Goal: Task Accomplishment & Management: Manage account settings

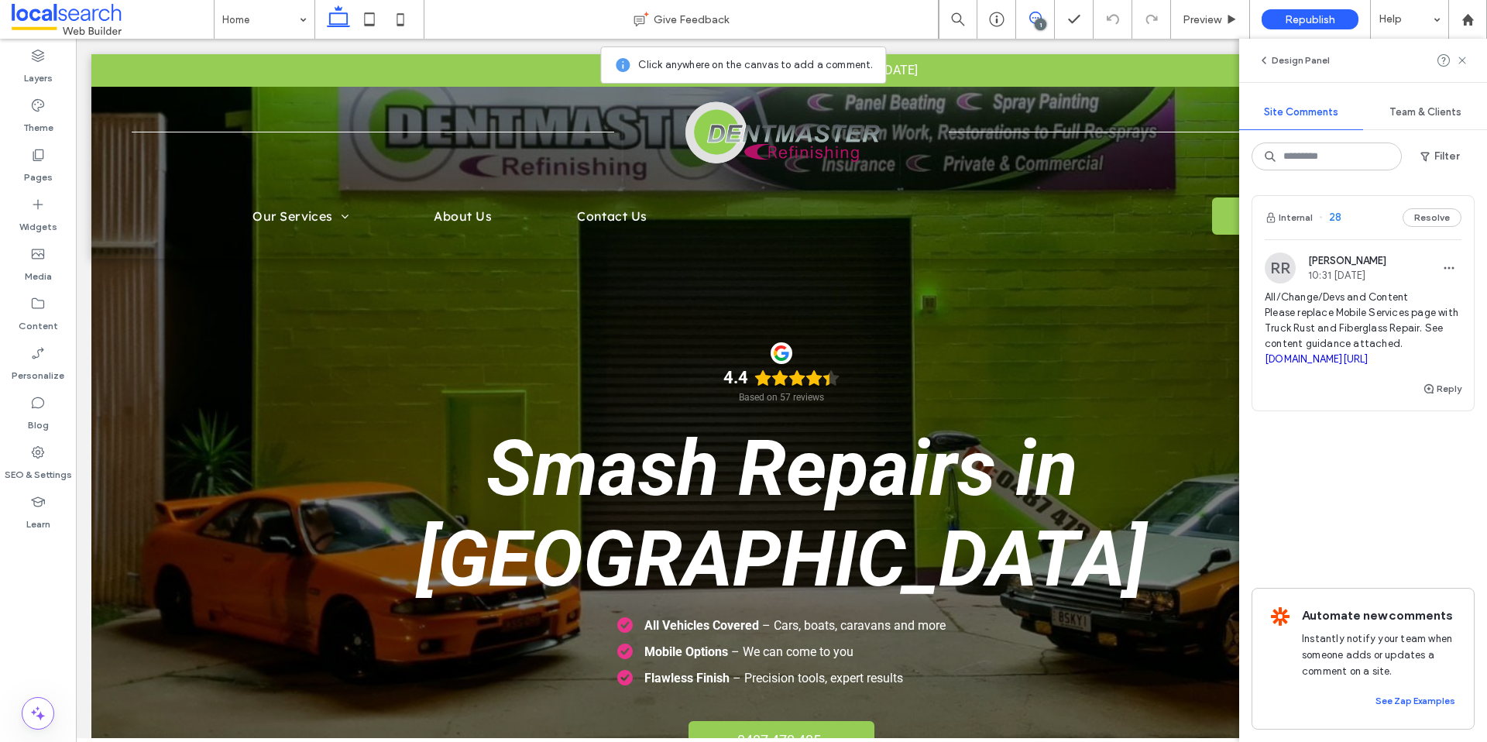
click at [1353, 365] on link "[DOMAIN_NAME][URL]" at bounding box center [1317, 359] width 104 height 12
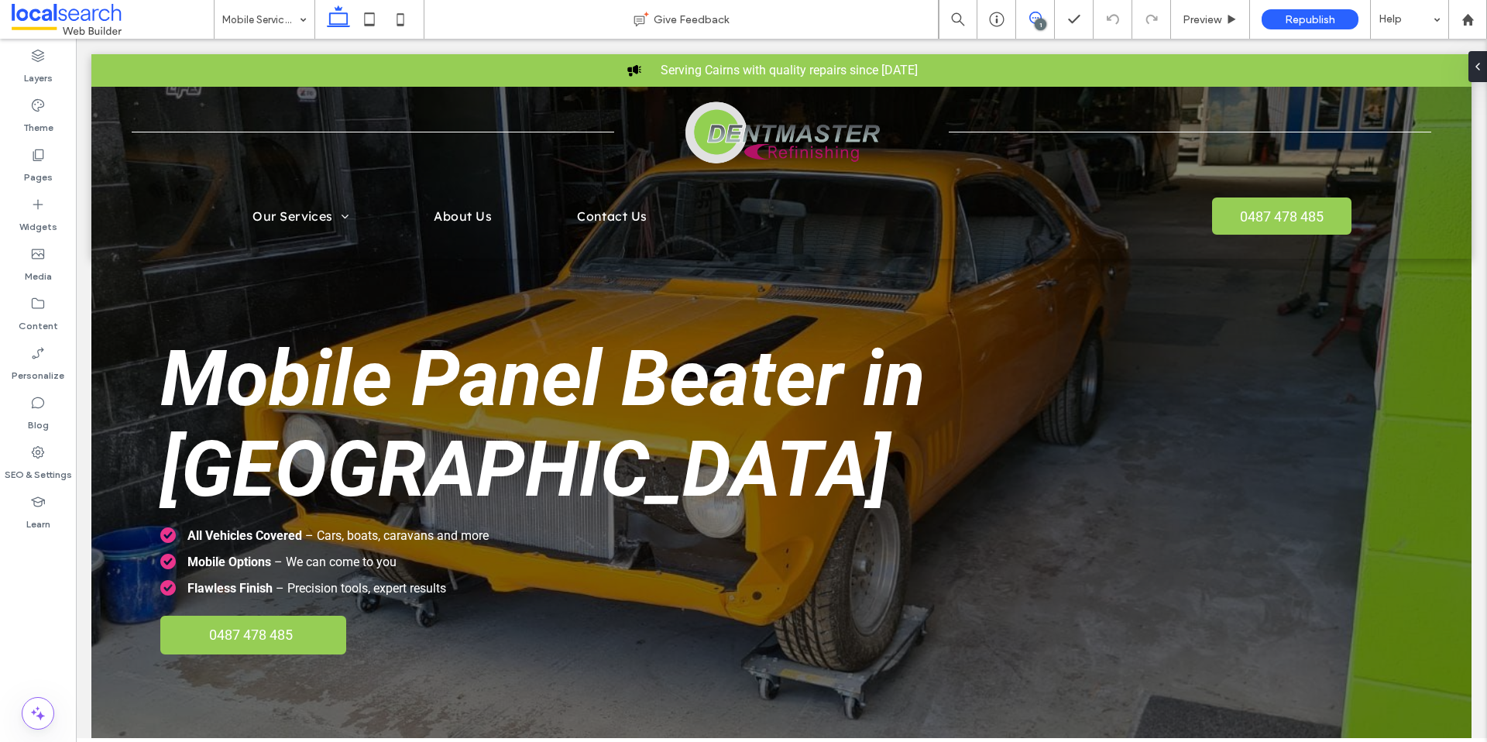
click at [1034, 15] on icon at bounding box center [1036, 18] width 12 height 12
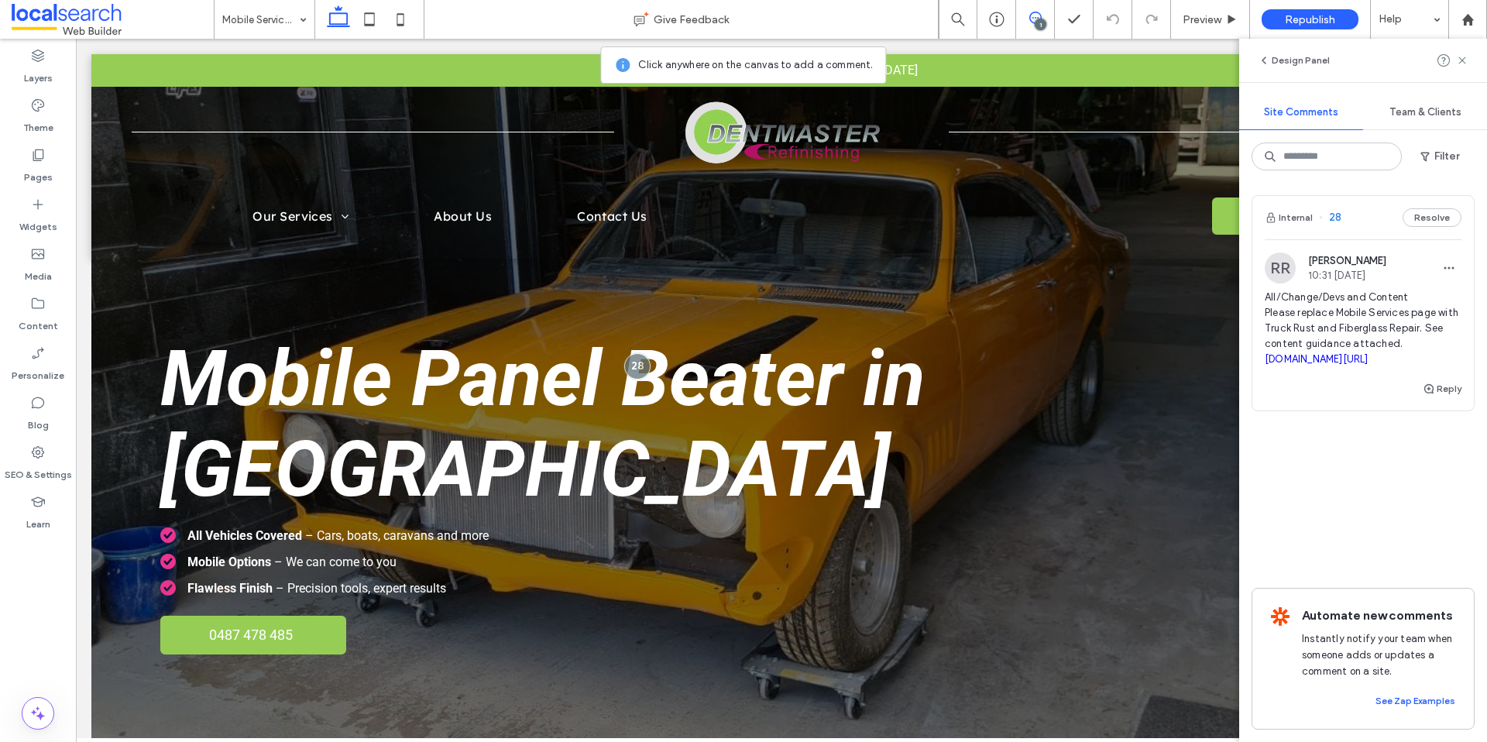
click at [1351, 411] on div "Reply" at bounding box center [1364, 395] width 222 height 31
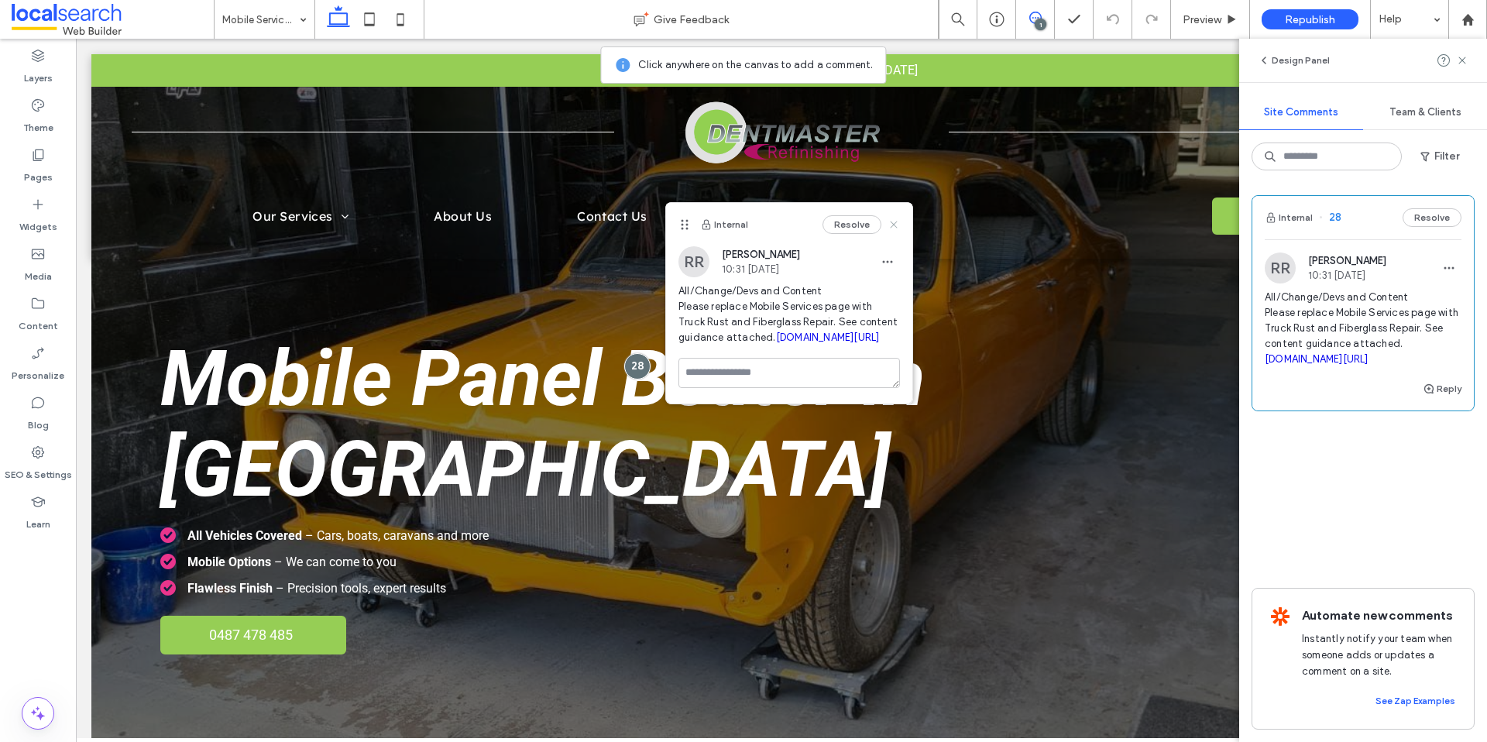
click at [894, 219] on icon at bounding box center [894, 224] width 12 height 12
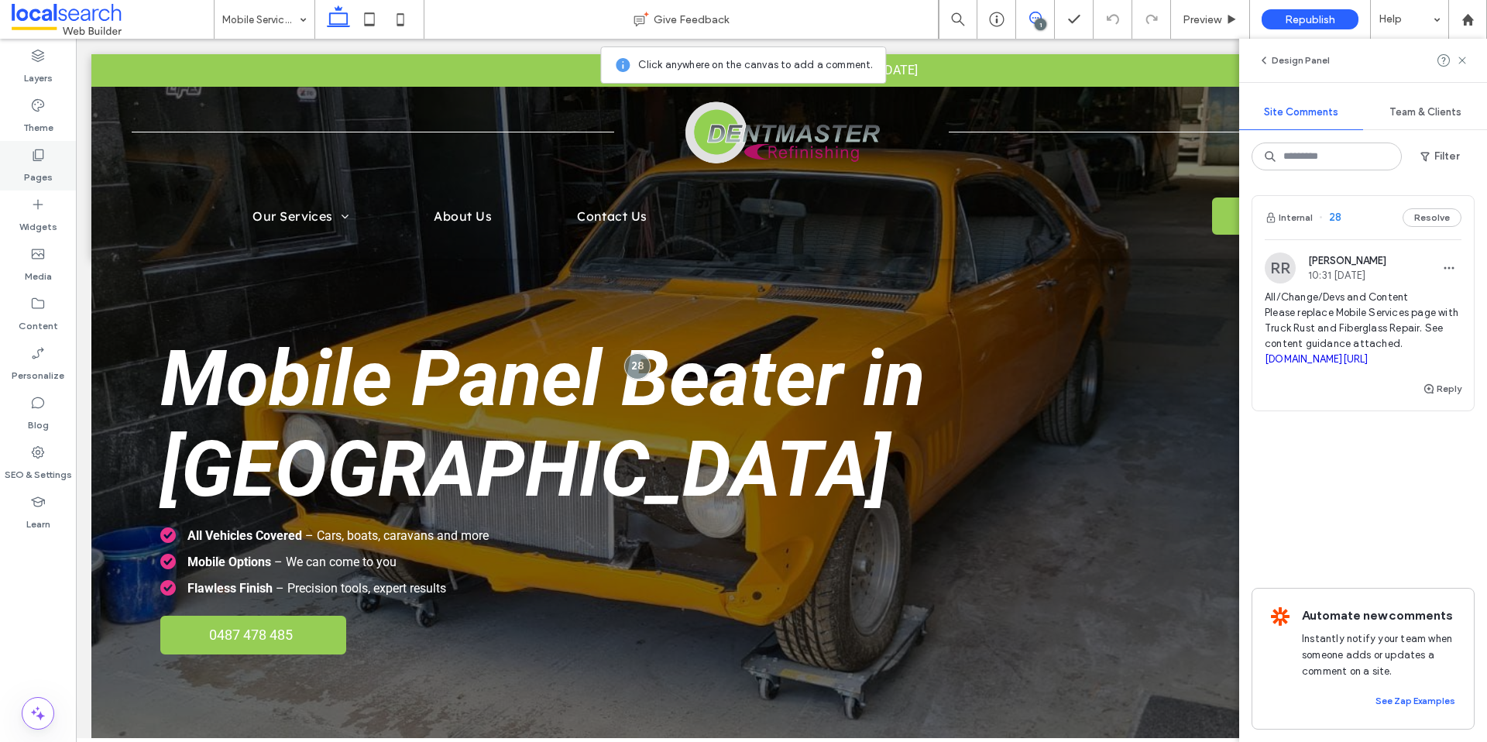
click at [64, 167] on div "Pages" at bounding box center [38, 166] width 76 height 50
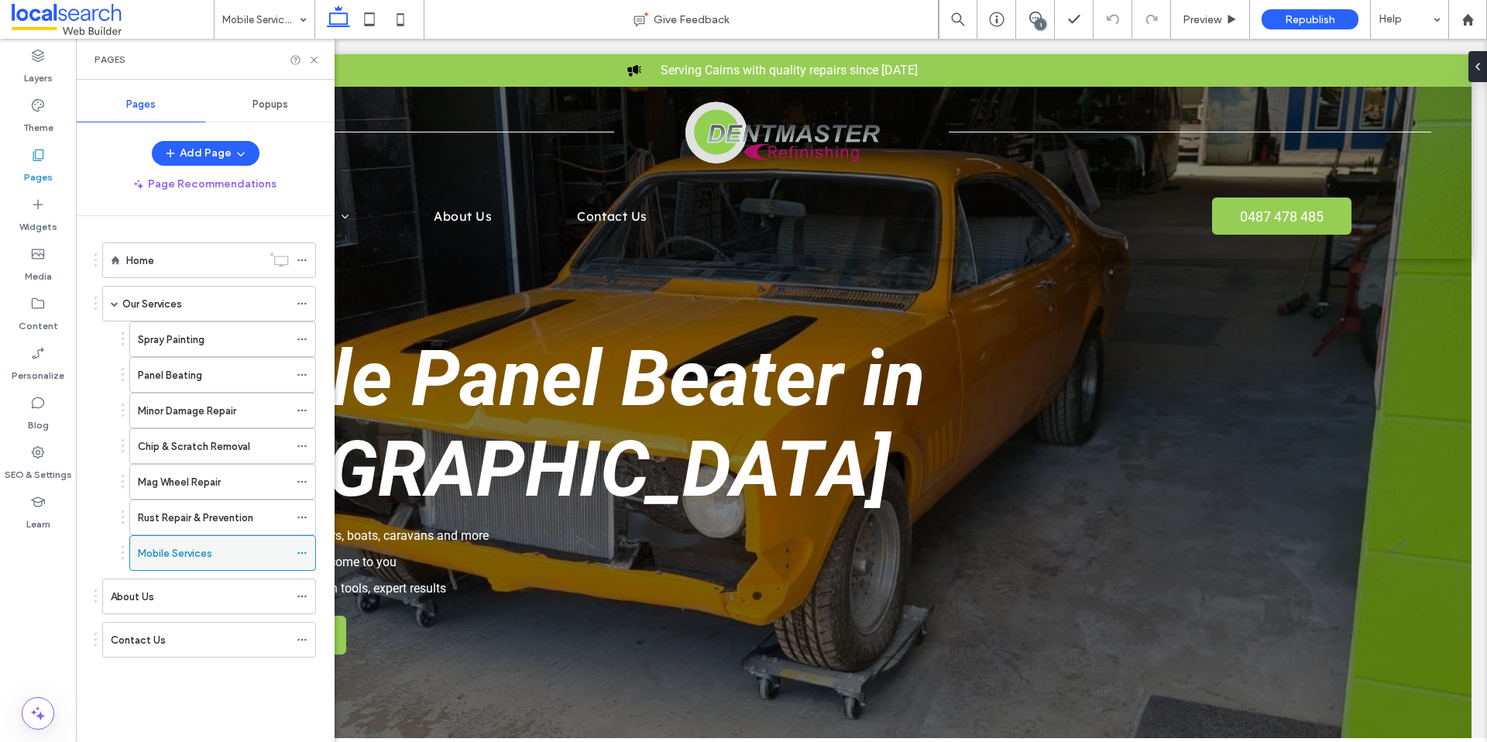
click at [300, 551] on icon at bounding box center [302, 553] width 11 height 11
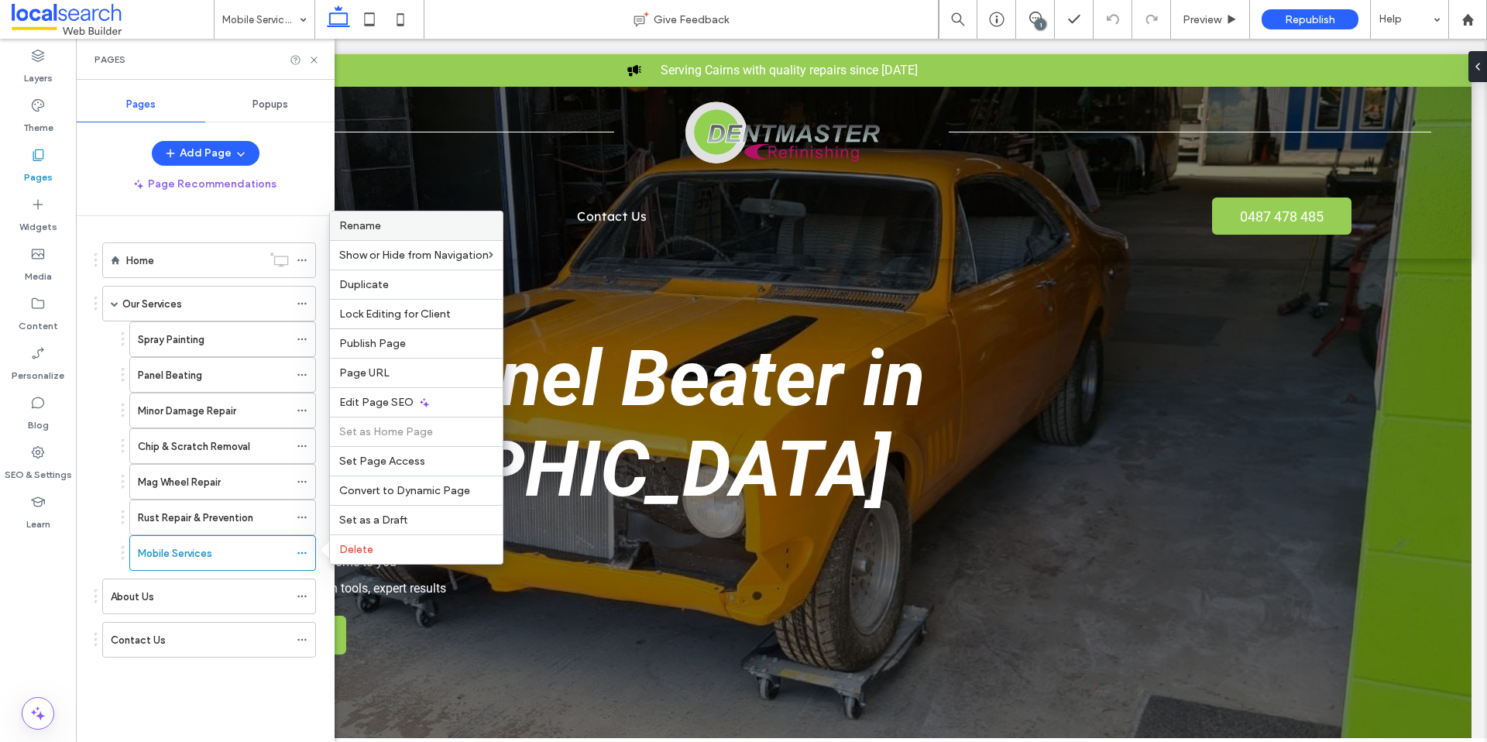
click at [372, 222] on span "Rename" at bounding box center [360, 225] width 42 height 13
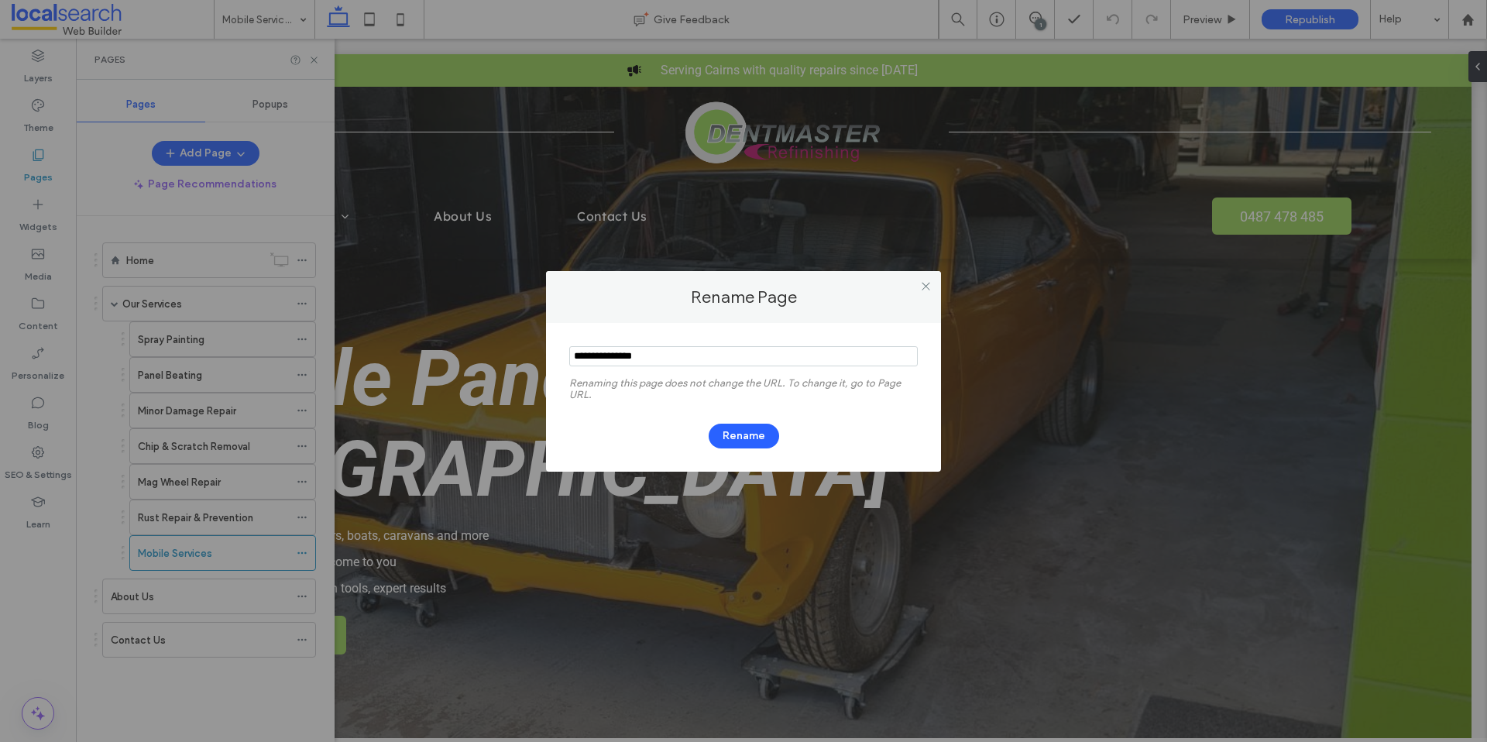
drag, startPoint x: 682, startPoint y: 362, endPoint x: 470, endPoint y: 332, distance: 213.6
click at [496, 335] on div "Rename Page Renaming this page does not change the URL. To change it, go to Pag…" at bounding box center [743, 371] width 1487 height 742
type input "**********"
click at [739, 432] on button "Rename" at bounding box center [744, 436] width 70 height 25
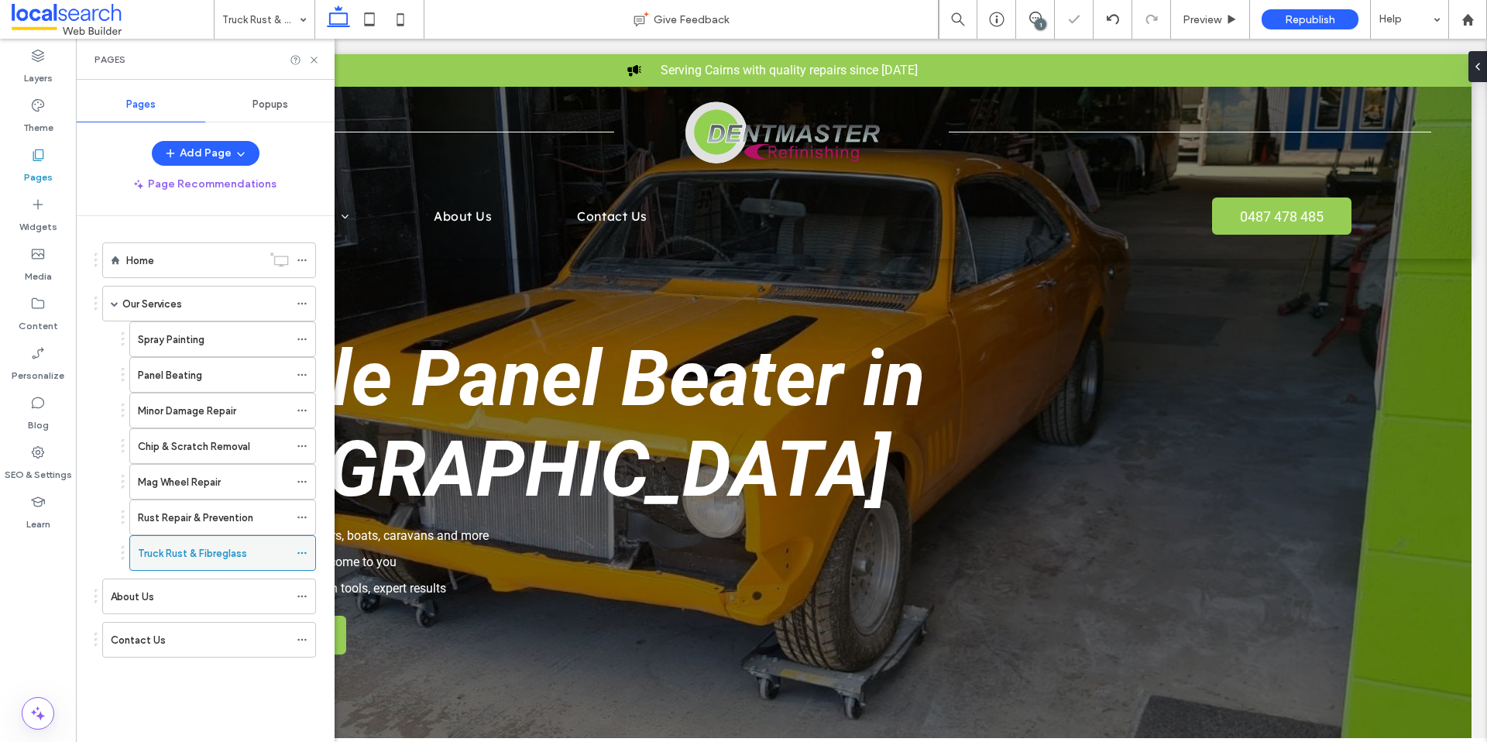
click at [303, 549] on icon at bounding box center [302, 553] width 11 height 11
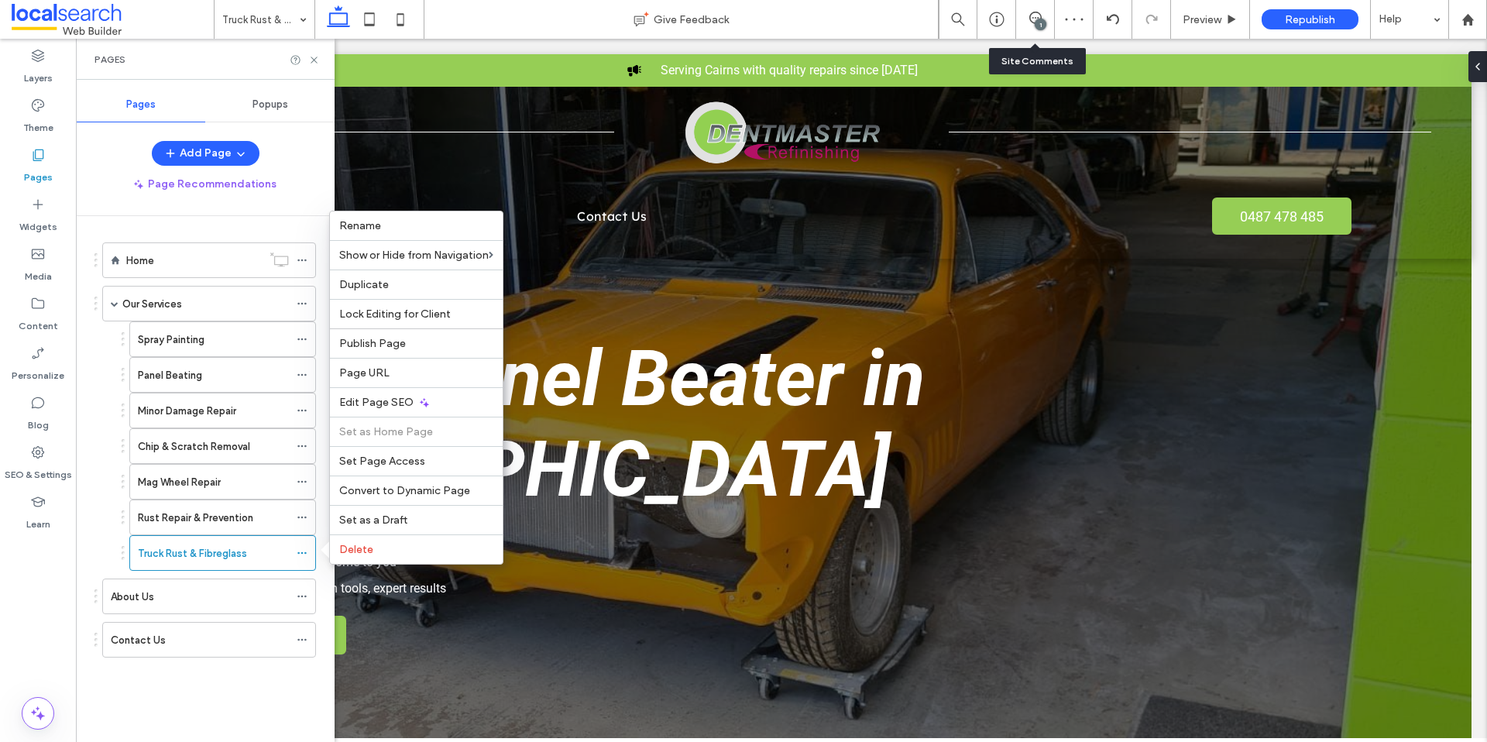
click at [1039, 26] on div "1" at bounding box center [1041, 25] width 12 height 12
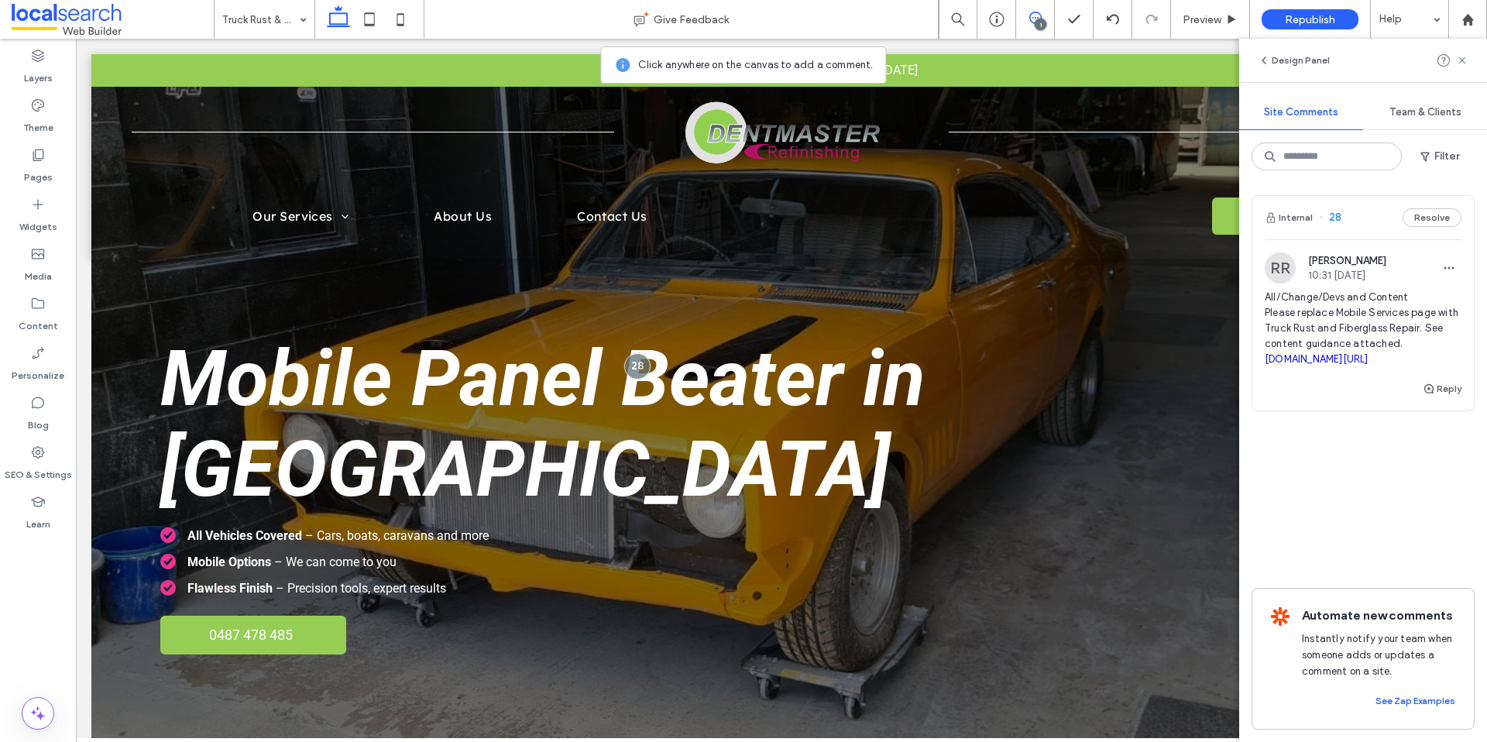
drag, startPoint x: 1263, startPoint y: 287, endPoint x: 1465, endPoint y: 394, distance: 228.4
click at [1465, 394] on div "Internal 28 Resolve [PERSON_NAME] 10:31 [DATE] All/Change/Devs and Content Plea…" at bounding box center [1364, 462] width 248 height 559
copy div "[PERSON_NAME] 10:31 [DATE] All/Change/Devs and Content Please replace Mobile Se…"
click at [32, 167] on label "Pages" at bounding box center [38, 174] width 29 height 22
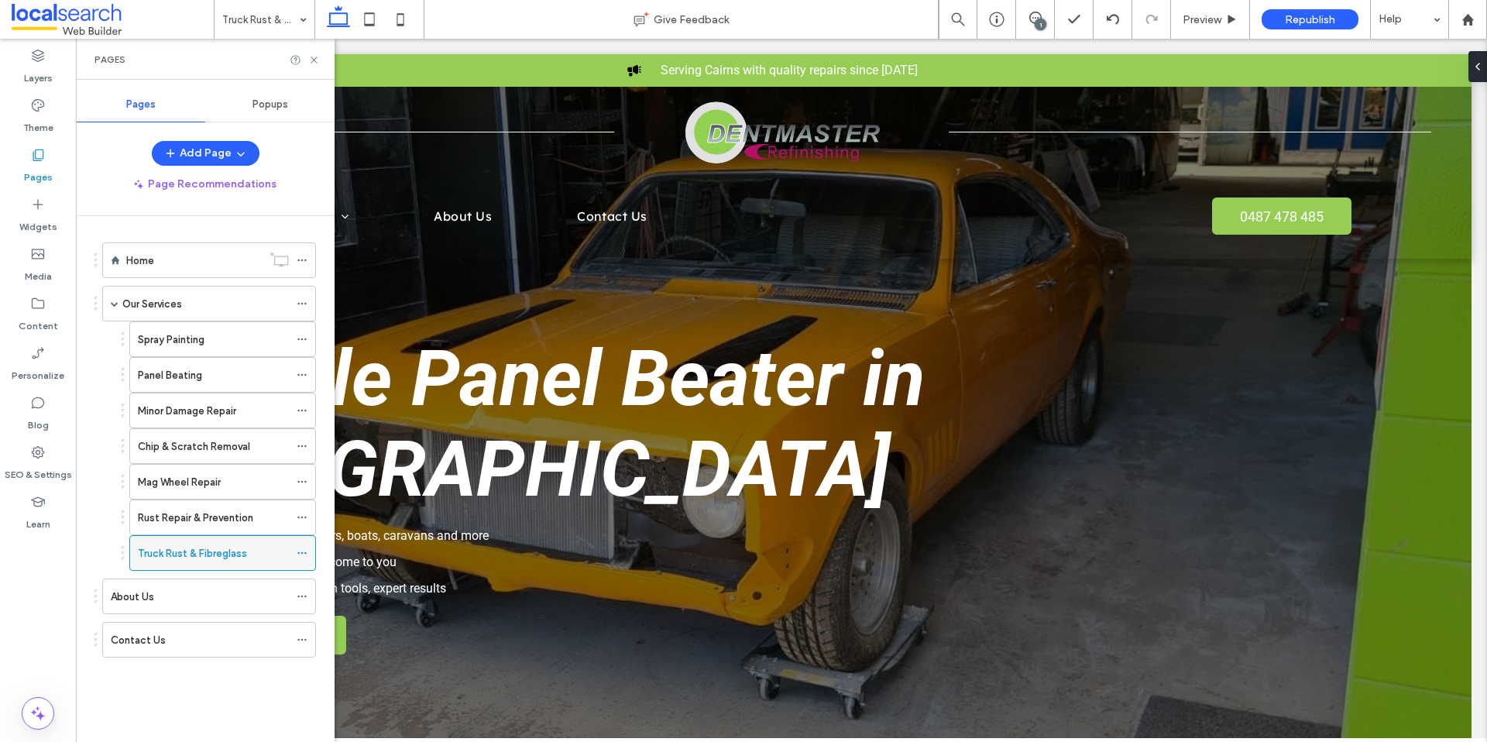
click at [303, 552] on icon at bounding box center [302, 553] width 11 height 11
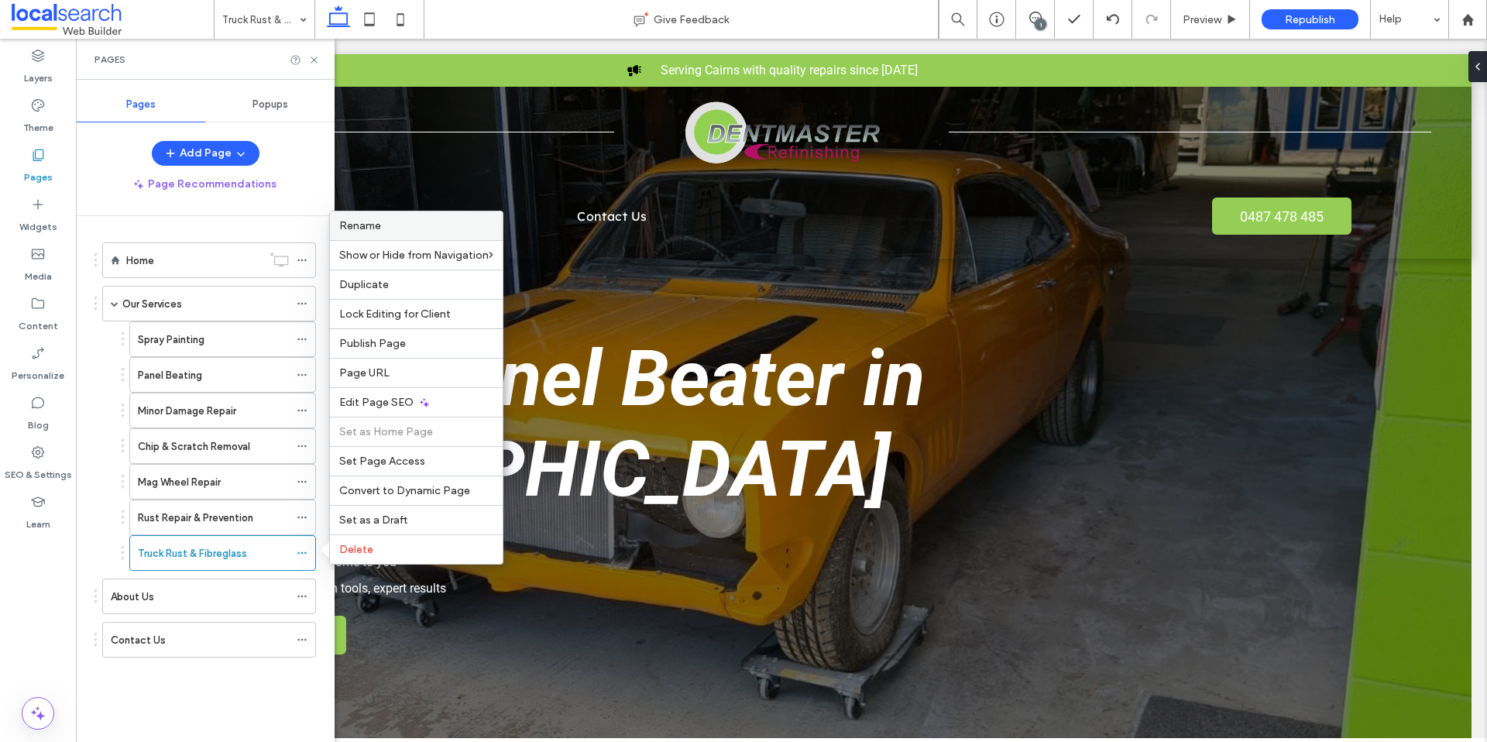
click at [371, 229] on span "Rename" at bounding box center [360, 225] width 42 height 13
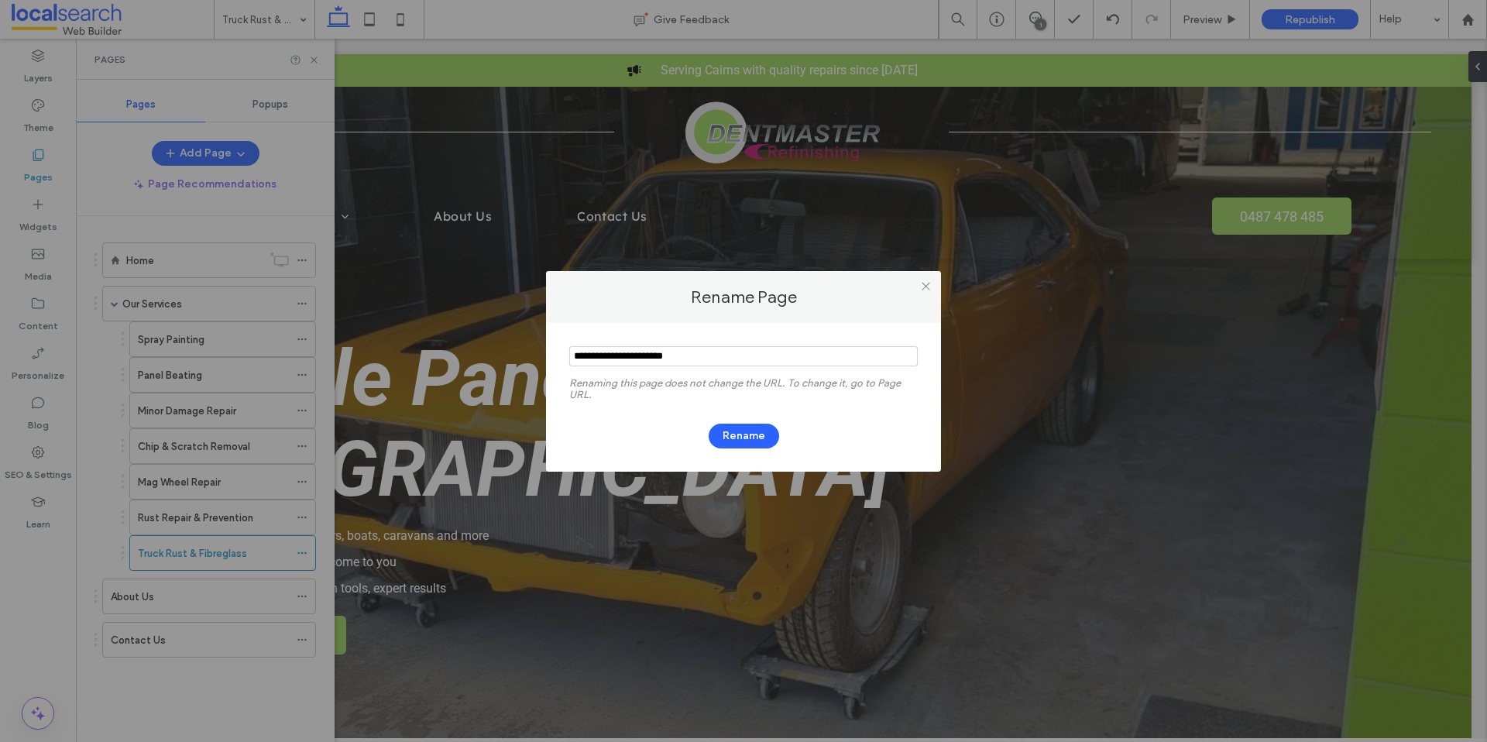
click at [693, 352] on input "notEmpty" at bounding box center [743, 356] width 349 height 20
type input "**********"
drag, startPoint x: 795, startPoint y: 371, endPoint x: 721, endPoint y: 461, distance: 116.2
click at [721, 461] on div "Rename Page Renaming this page does not change the URL. To change it, go to Pag…" at bounding box center [743, 371] width 1487 height 742
click at [656, 412] on div "Rename" at bounding box center [743, 428] width 349 height 40
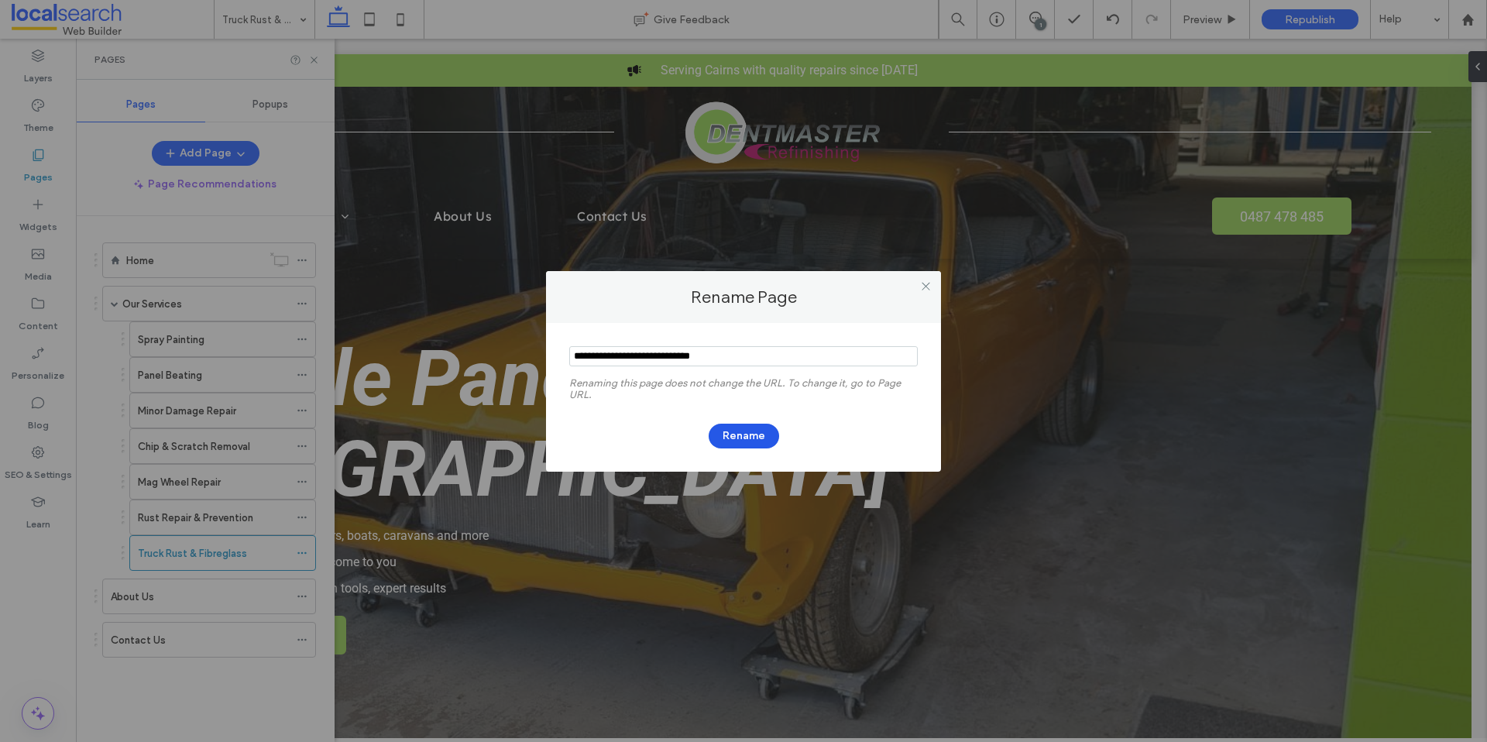
click at [738, 428] on button "Rename" at bounding box center [744, 436] width 70 height 25
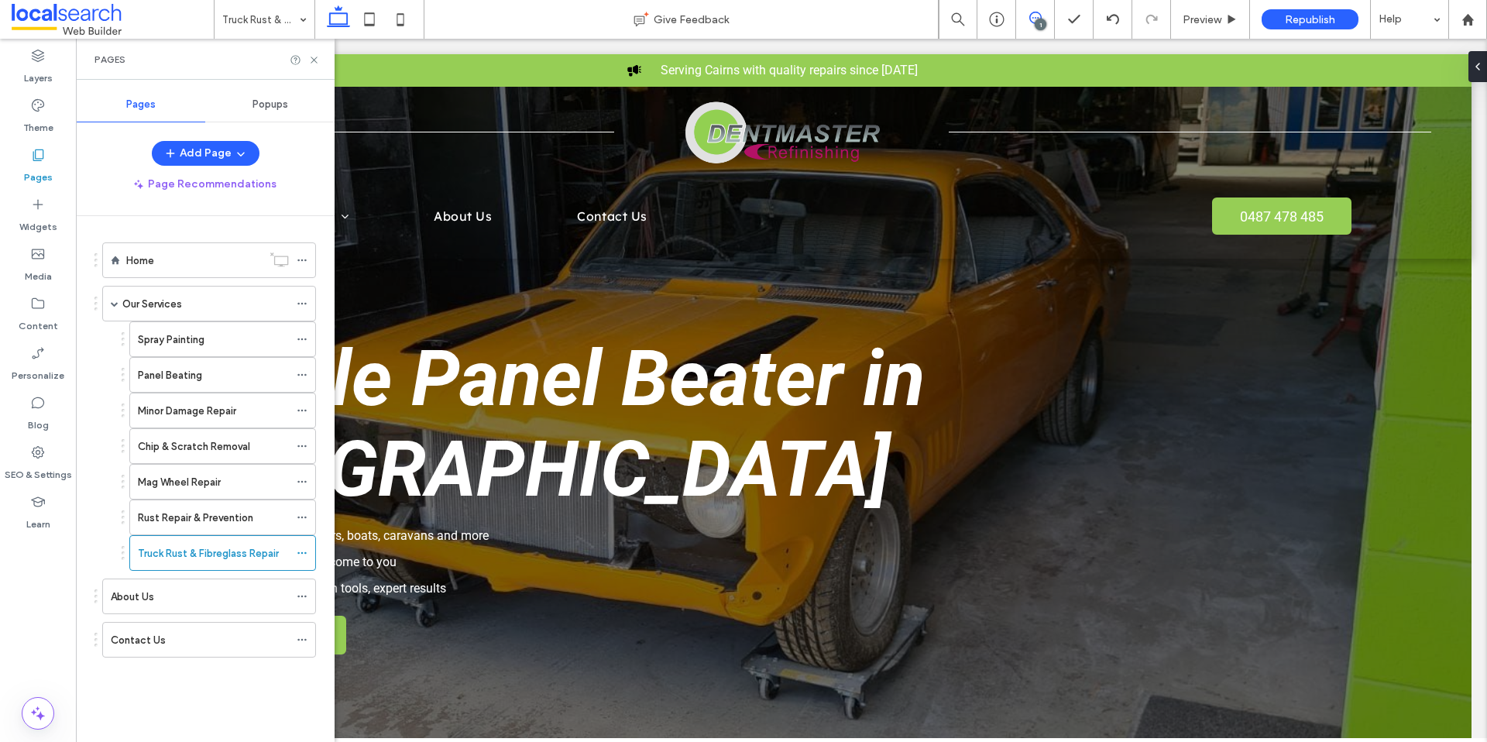
click at [1034, 16] on icon at bounding box center [1036, 18] width 12 height 12
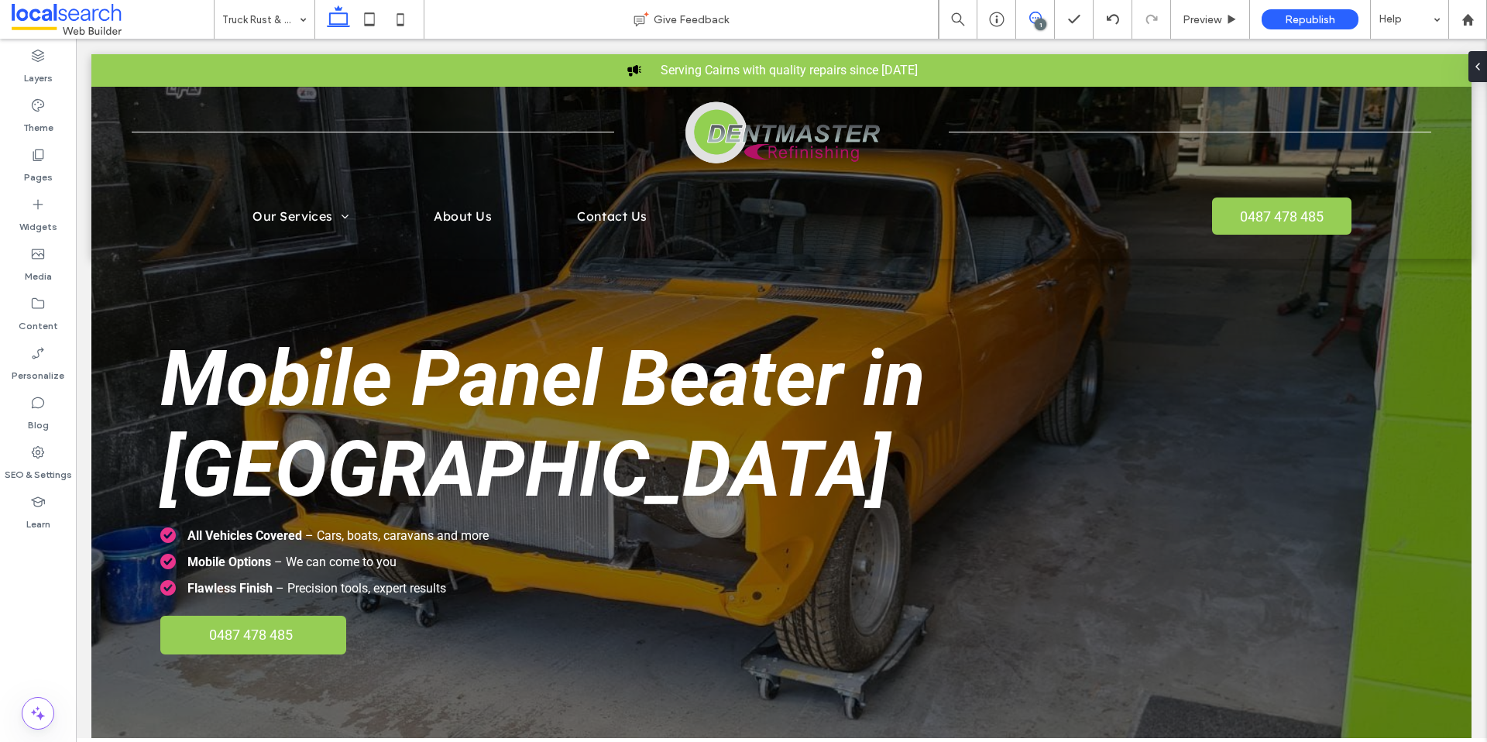
click at [1034, 20] on icon at bounding box center [1036, 18] width 12 height 12
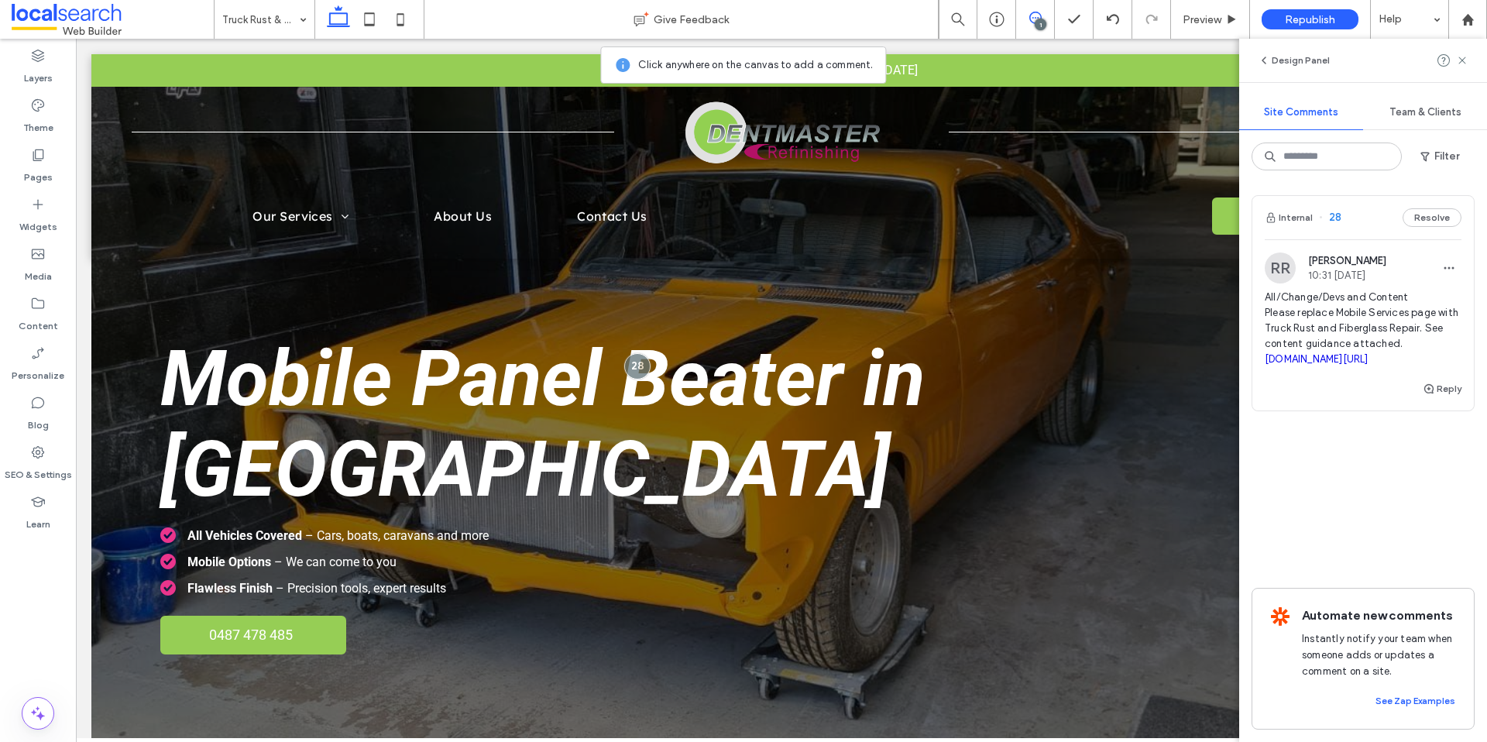
drag, startPoint x: 1267, startPoint y: 291, endPoint x: 1381, endPoint y: 409, distance: 164.9
click at [1372, 380] on div "[PERSON_NAME] 10:31 [DATE] All/Change/Devs and Content Please replace Mobile Se…" at bounding box center [1364, 316] width 222 height 127
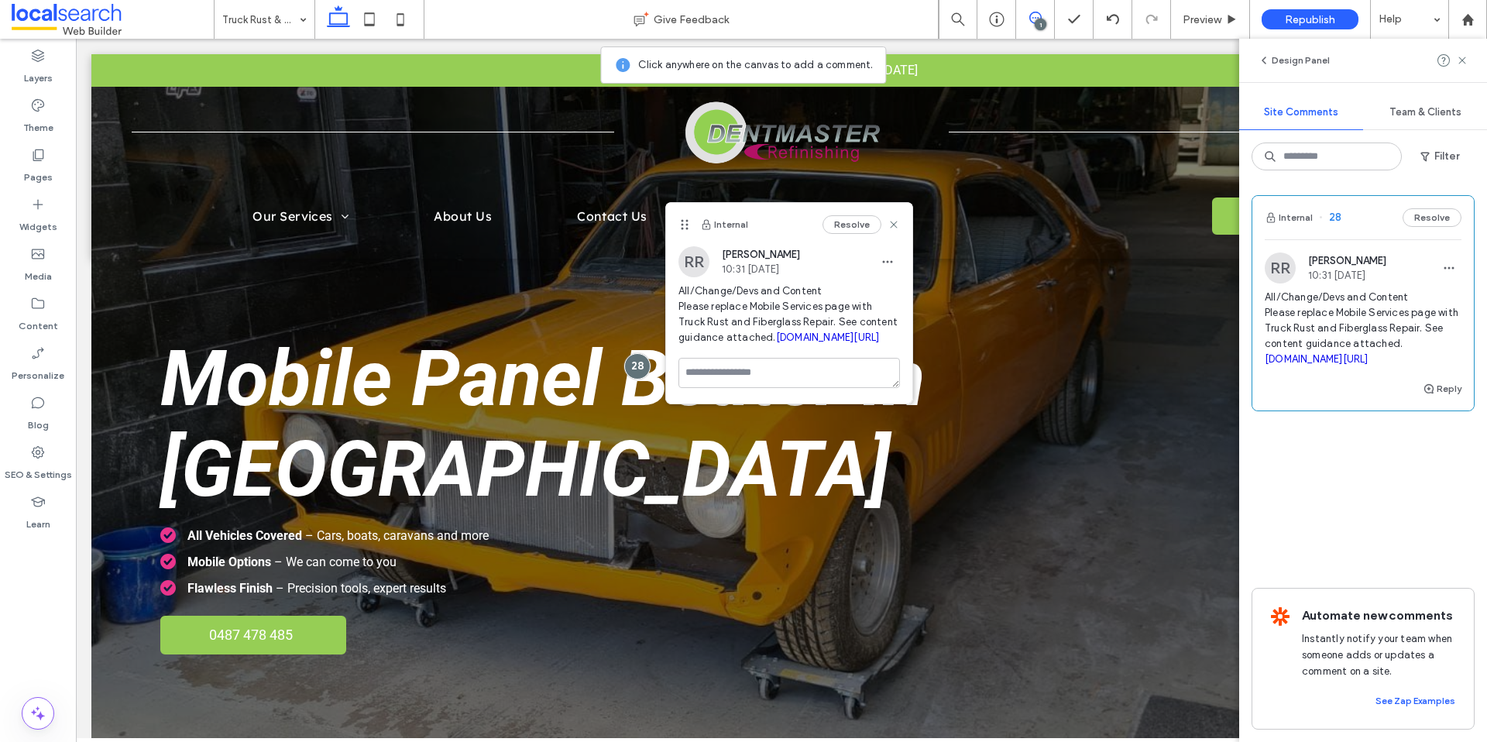
drag, startPoint x: 1387, startPoint y: 410, endPoint x: 1252, endPoint y: 290, distance: 180.5
click at [1253, 290] on div "Internal 28 Resolve [PERSON_NAME] 10:31 [DATE] All/Change/Devs and Content Plea…" at bounding box center [1364, 303] width 222 height 215
copy span "All/Change/Devs and Content Please replace Mobile Services page with Truck Rust…"
click at [33, 160] on icon at bounding box center [37, 154] width 15 height 15
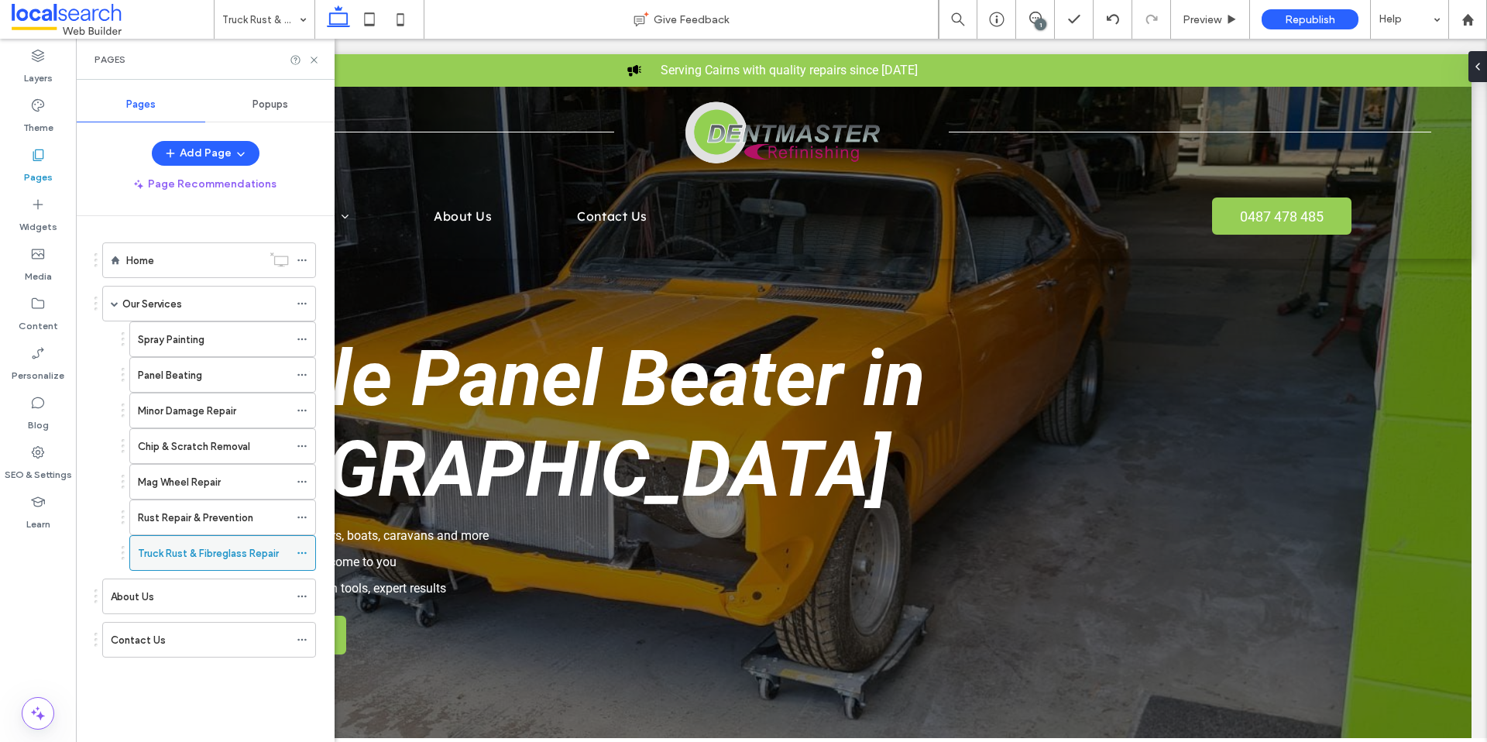
click at [299, 554] on icon at bounding box center [302, 553] width 11 height 11
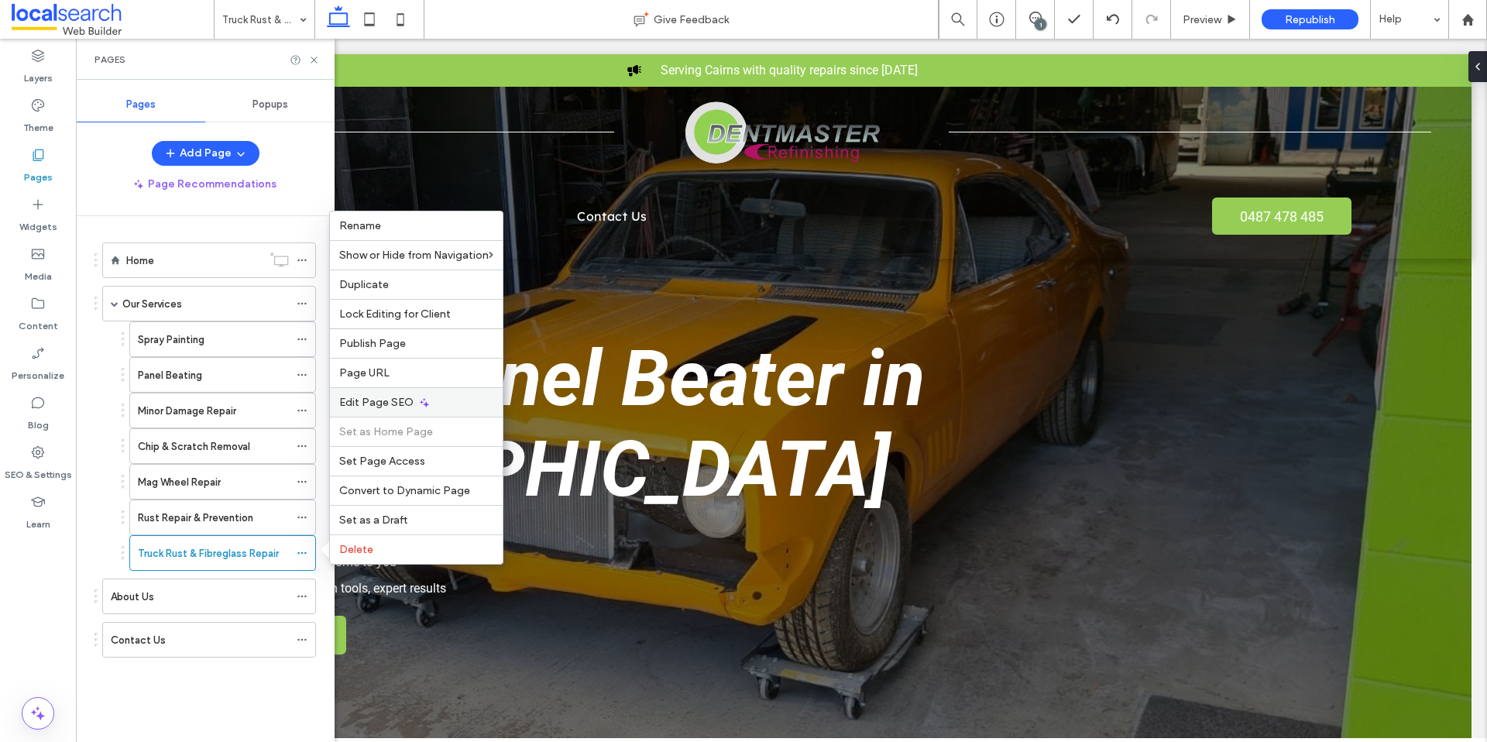
click at [370, 402] on span "Edit Page SEO" at bounding box center [376, 402] width 74 height 13
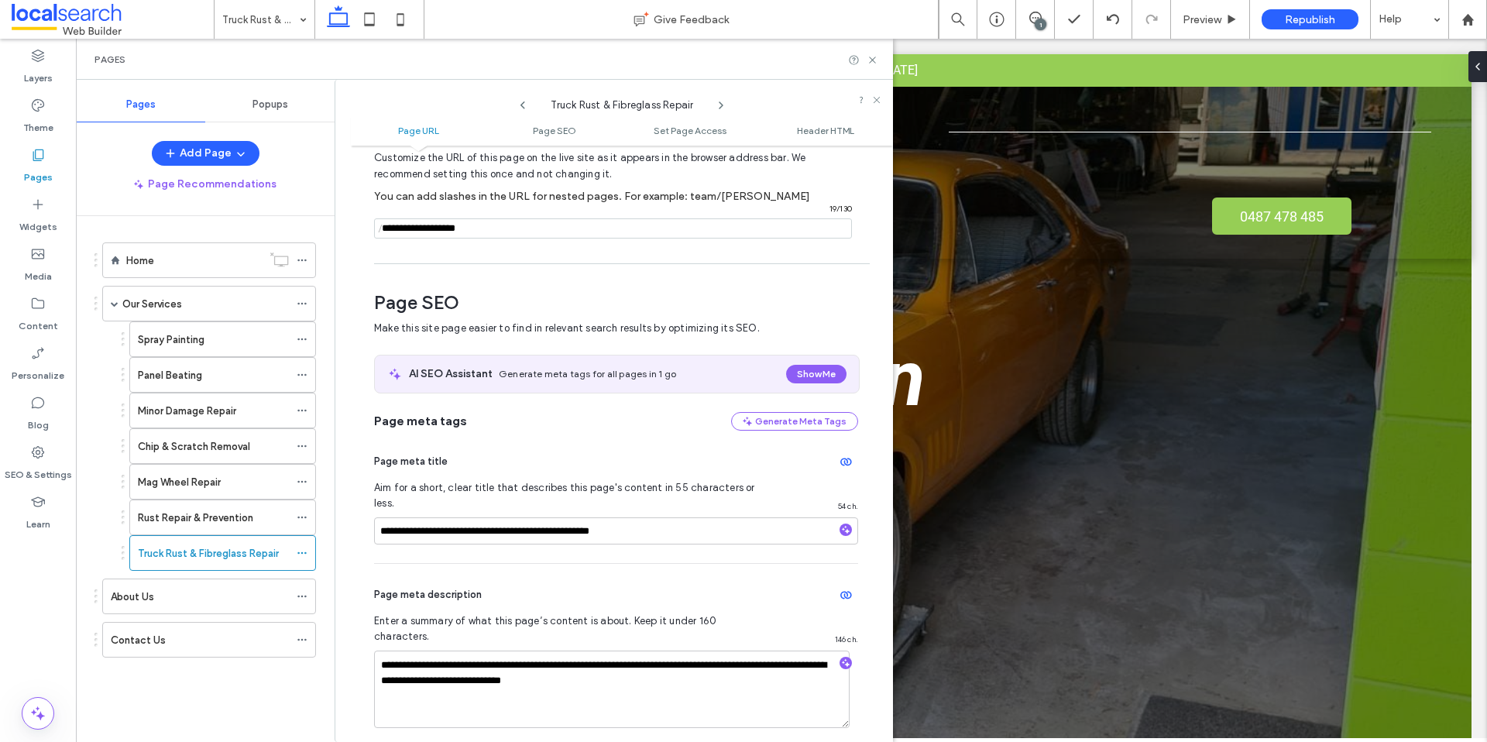
scroll to position [212, 0]
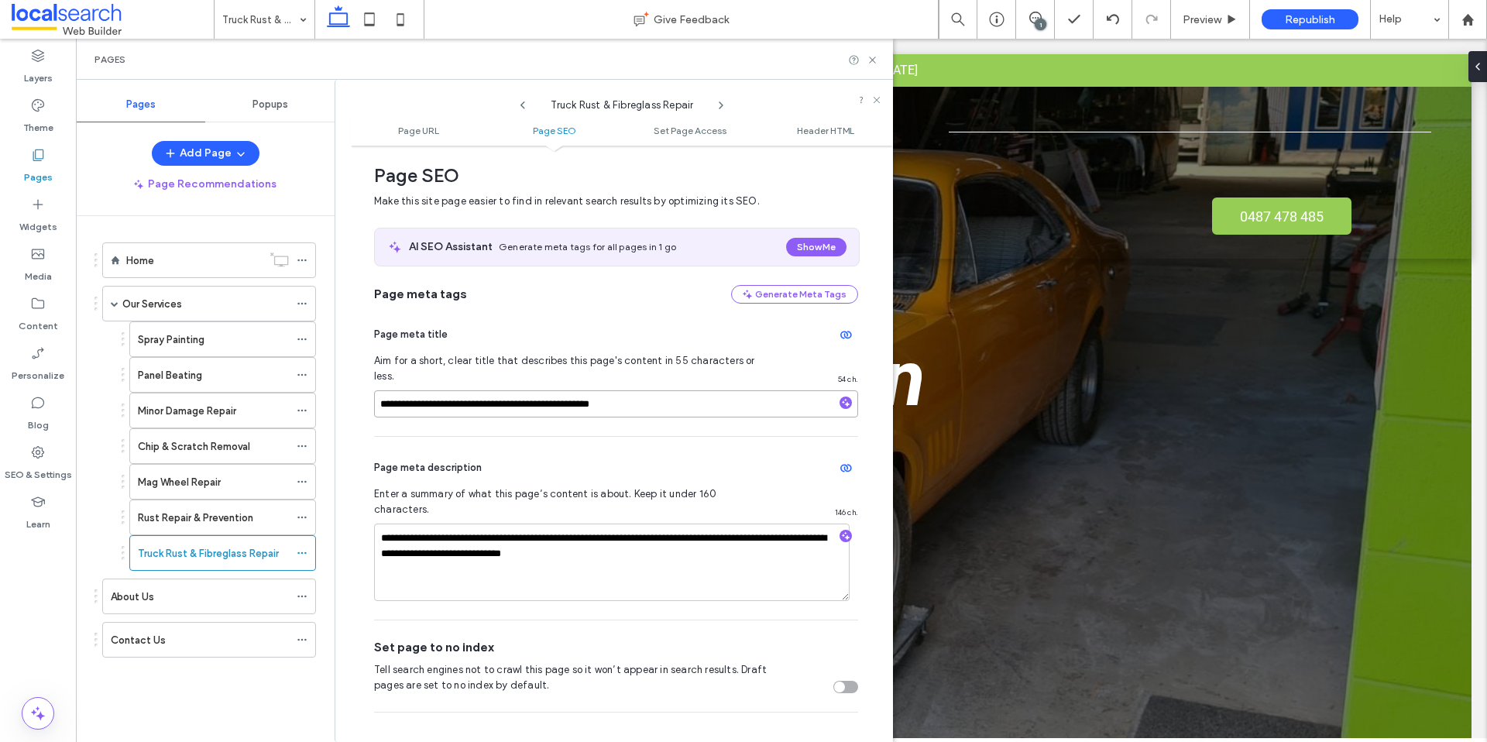
click at [464, 393] on input "**********" at bounding box center [616, 403] width 484 height 27
drag, startPoint x: 470, startPoint y: 390, endPoint x: 344, endPoint y: 389, distance: 126.3
click at [344, 388] on div "**********" at bounding box center [614, 411] width 559 height 662
drag, startPoint x: 474, startPoint y: 386, endPoint x: 364, endPoint y: 387, distance: 110.0
click at [364, 387] on div "**********" at bounding box center [622, 443] width 542 height 581
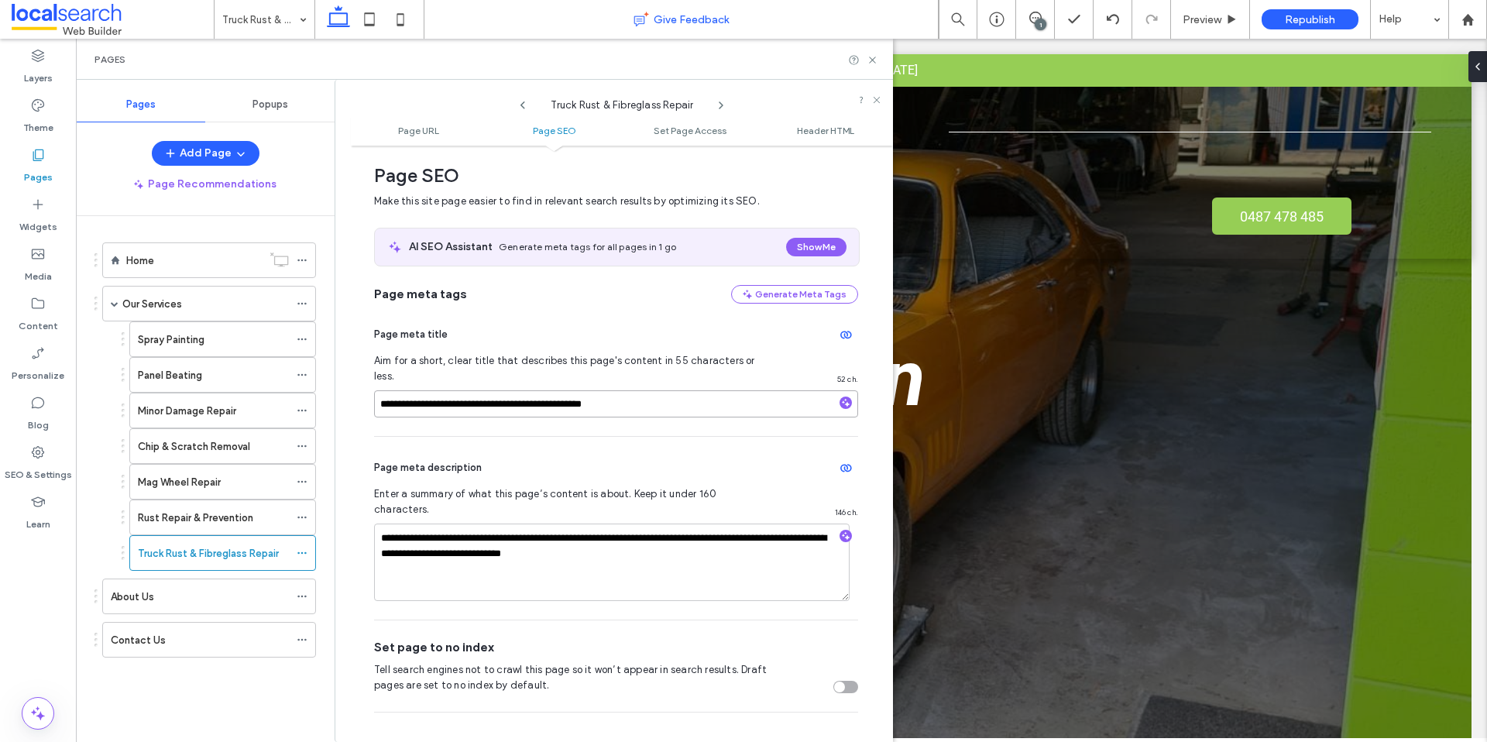
type input "**********"
